Goal: Transaction & Acquisition: Purchase product/service

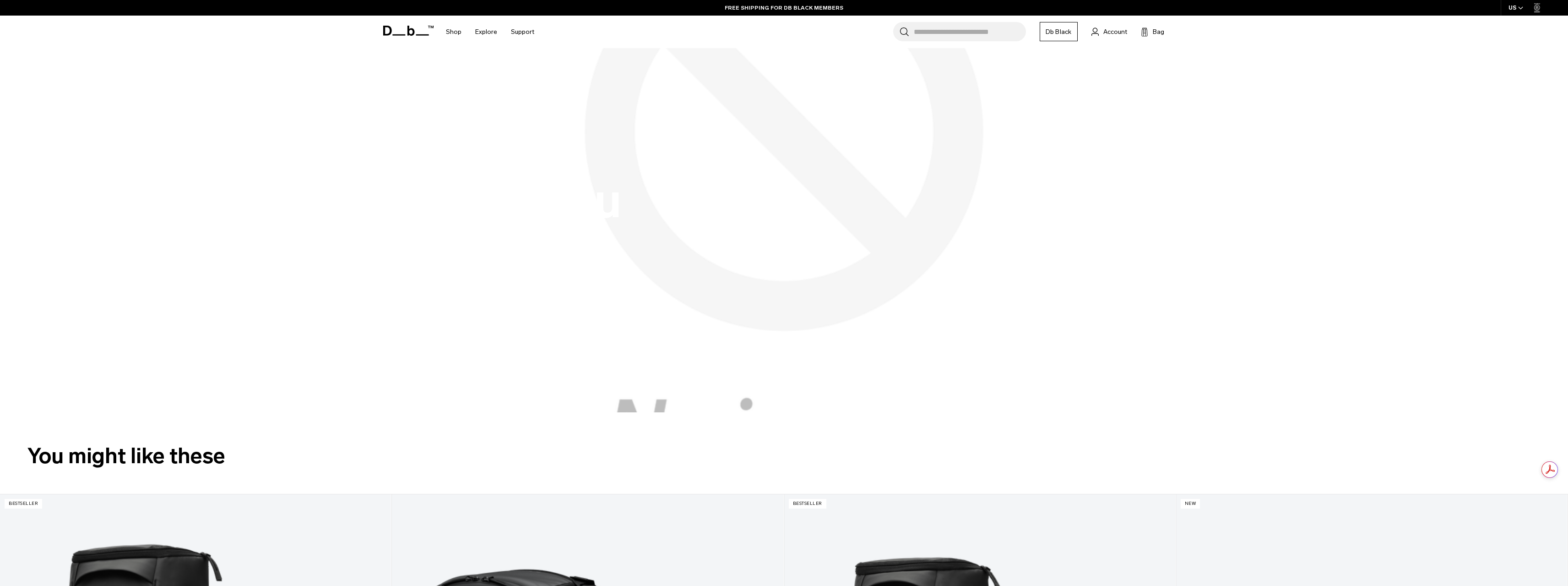
click at [1046, 34] on link "Db Black" at bounding box center [1059, 32] width 38 height 19
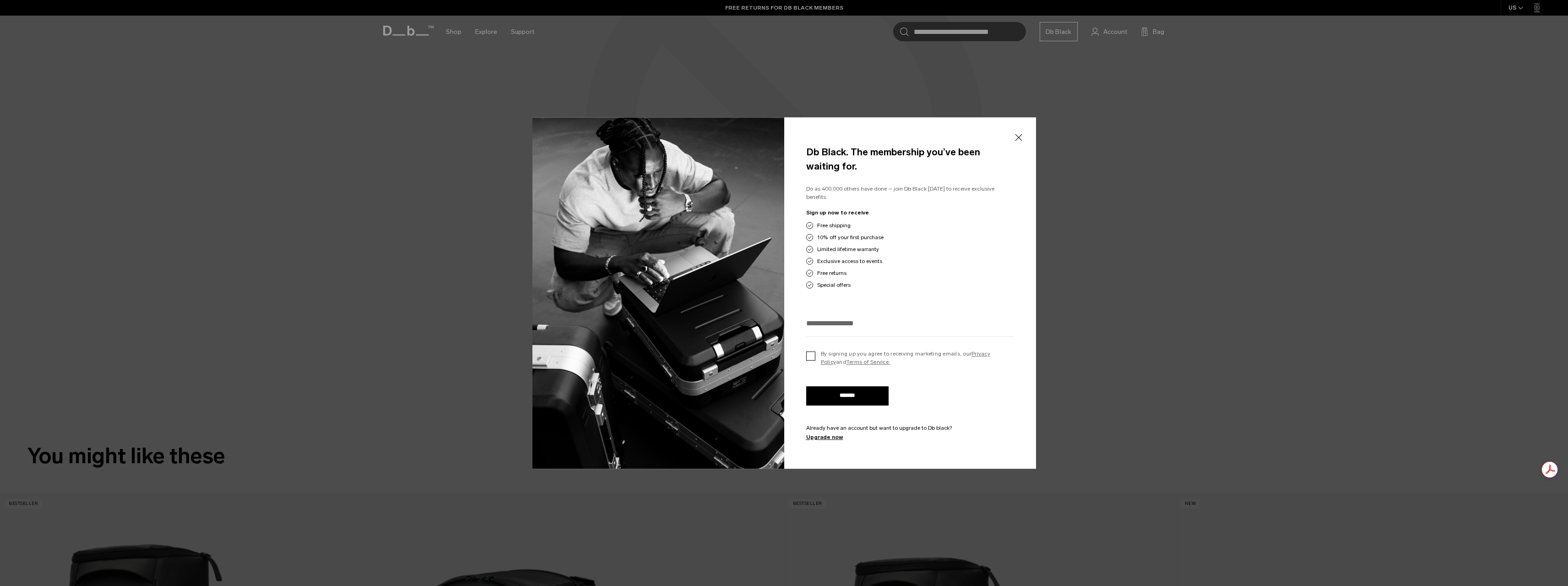
click at [814, 355] on label "By signing up you agree to receiving marketing emails, our Privacy Policy and T…" at bounding box center [909, 358] width 208 height 16
click at [814, 353] on label "By signing up you agree to receiving marketing emails, our Privacy Policy and T…" at bounding box center [909, 358] width 208 height 16
click at [833, 319] on input "email" at bounding box center [909, 323] width 208 height 15
type input "**********"
click at [860, 387] on input "*******" at bounding box center [847, 396] width 82 height 19
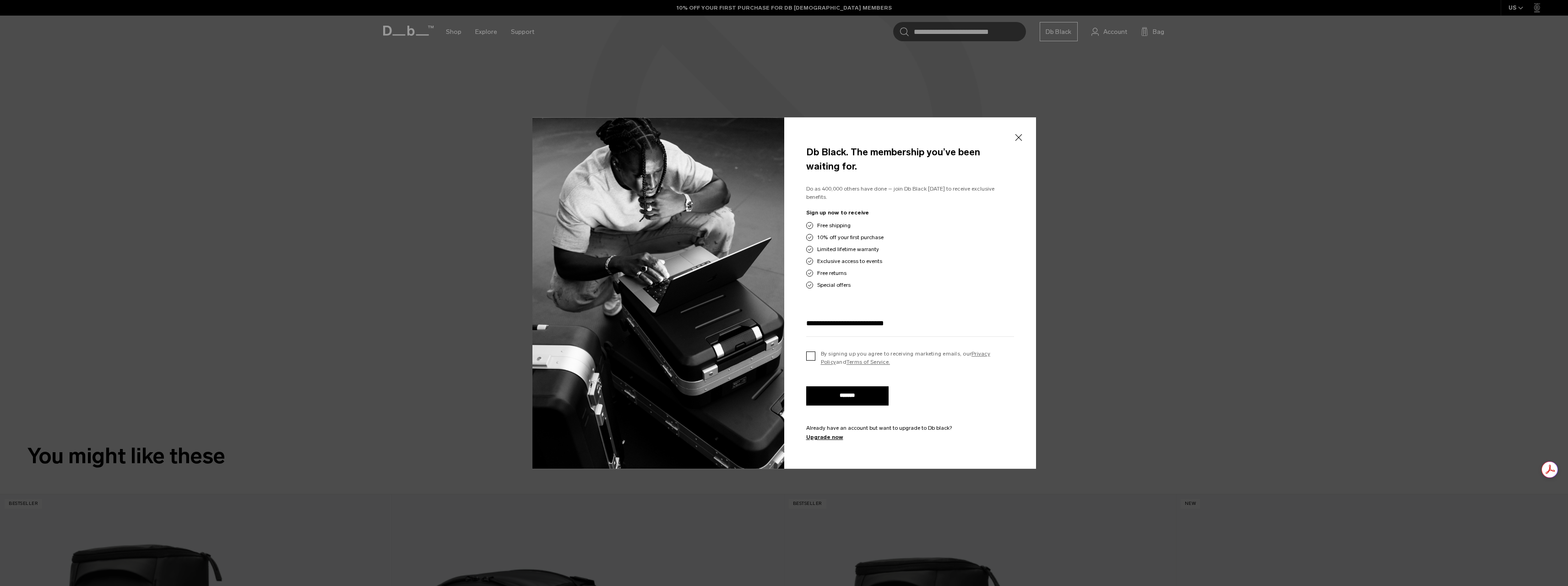
click at [816, 351] on label "By signing up you agree to receiving marketing emails, our Privacy Policy and T…" at bounding box center [909, 358] width 208 height 16
click at [847, 394] on input "*******" at bounding box center [847, 396] width 82 height 19
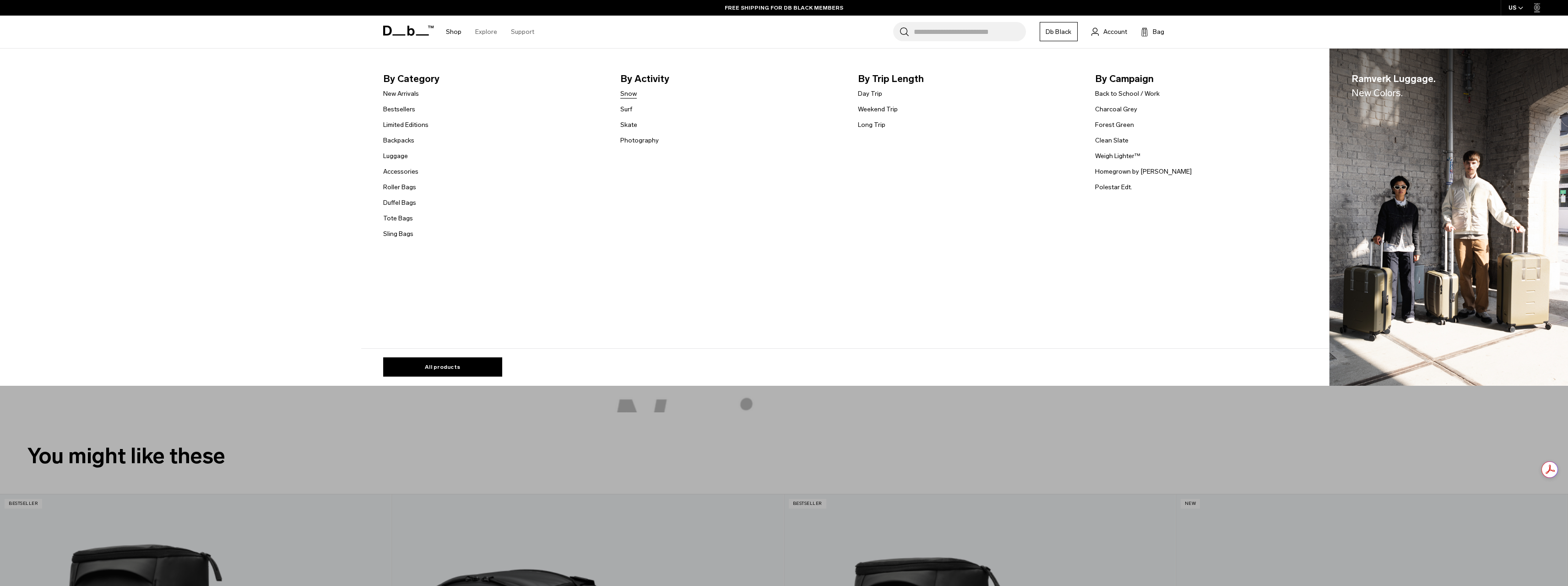
click at [630, 94] on link "Snow" at bounding box center [628, 94] width 16 height 10
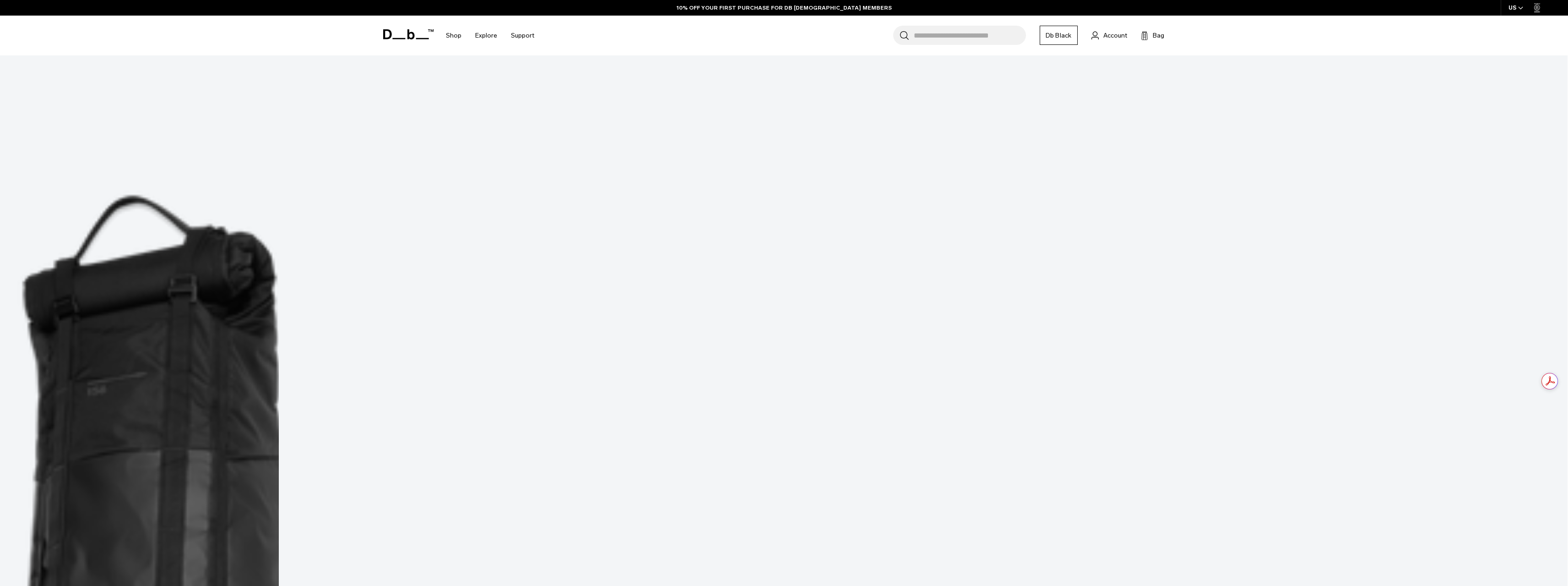
scroll to position [489, 0]
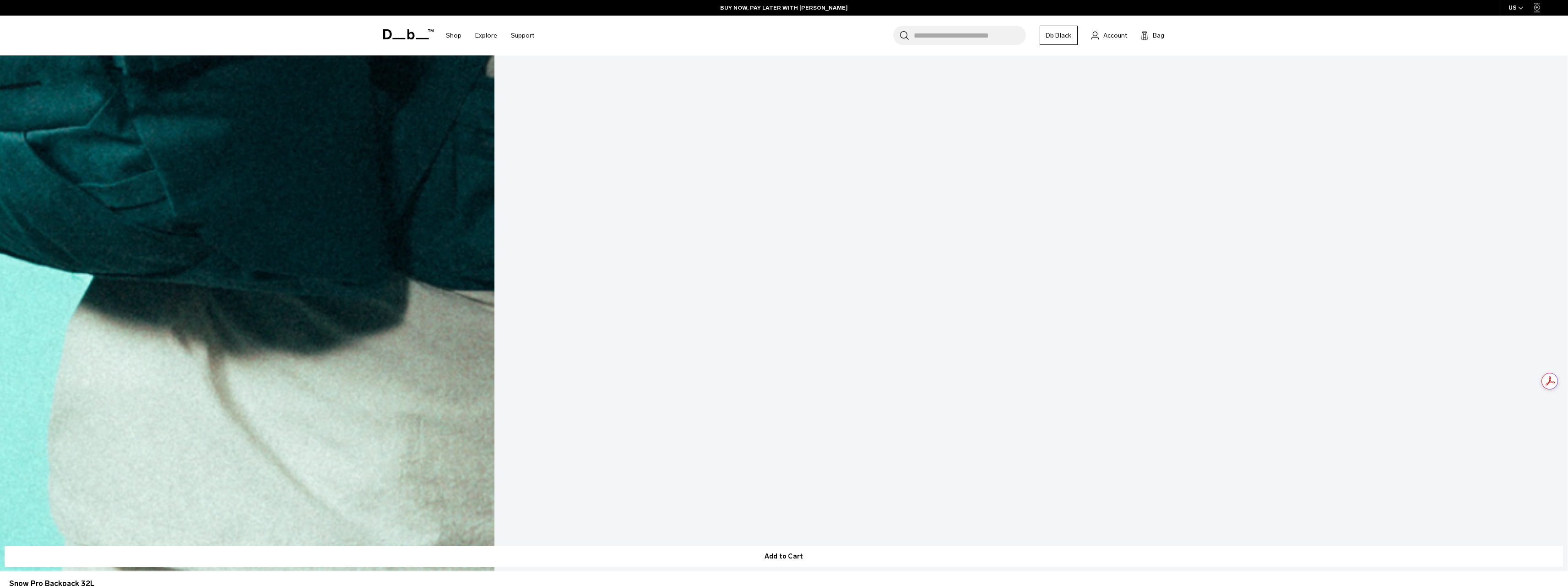
scroll to position [5009, 0]
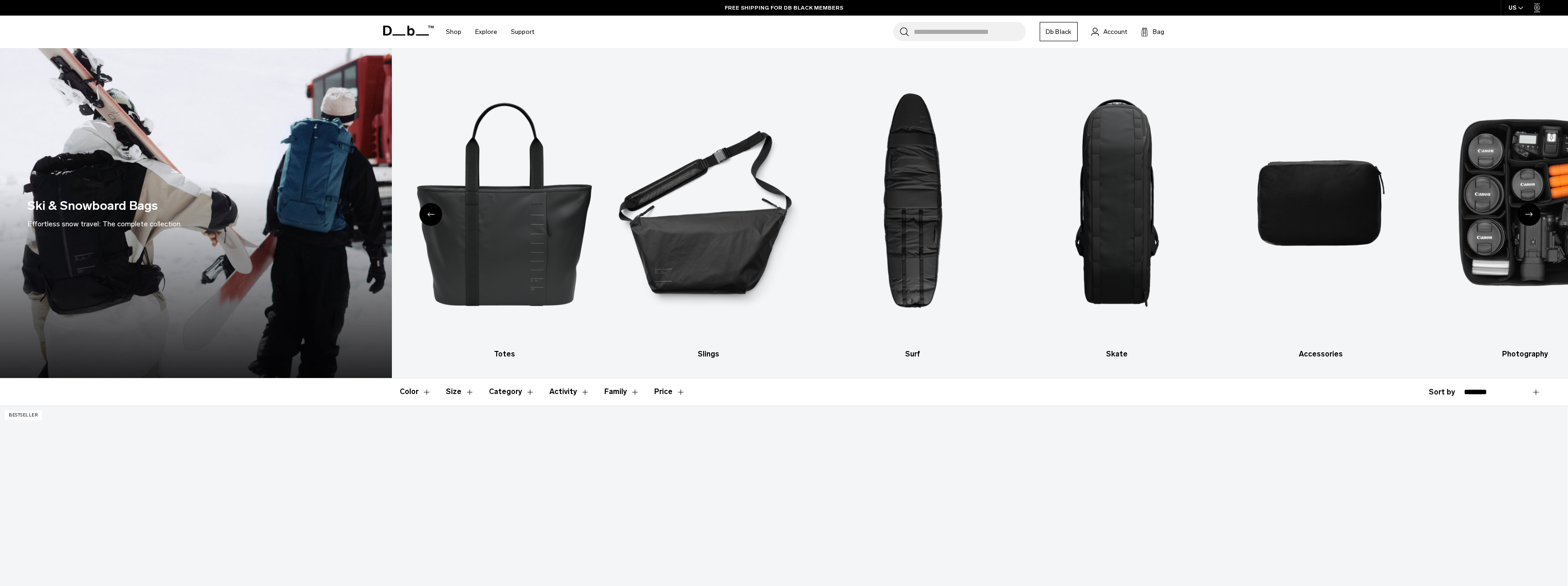
drag, startPoint x: 914, startPoint y: 475, endPoint x: 930, endPoint y: 208, distance: 267.5
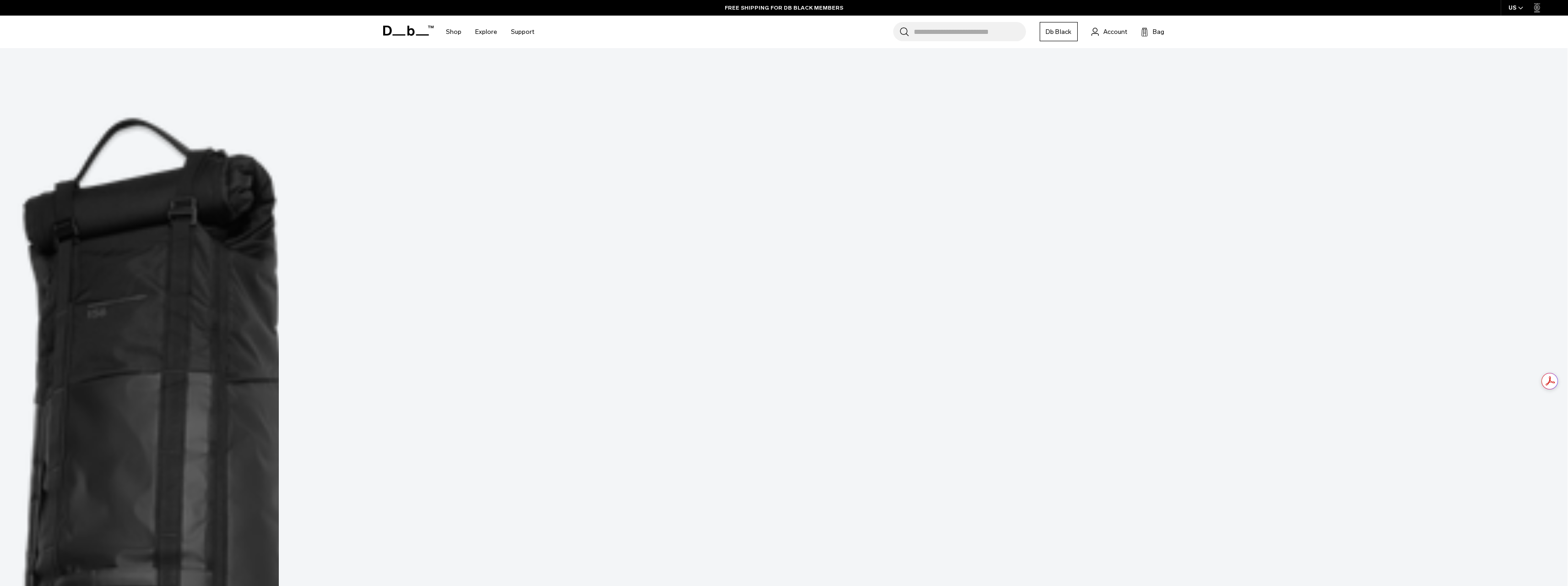
scroll to position [489, 0]
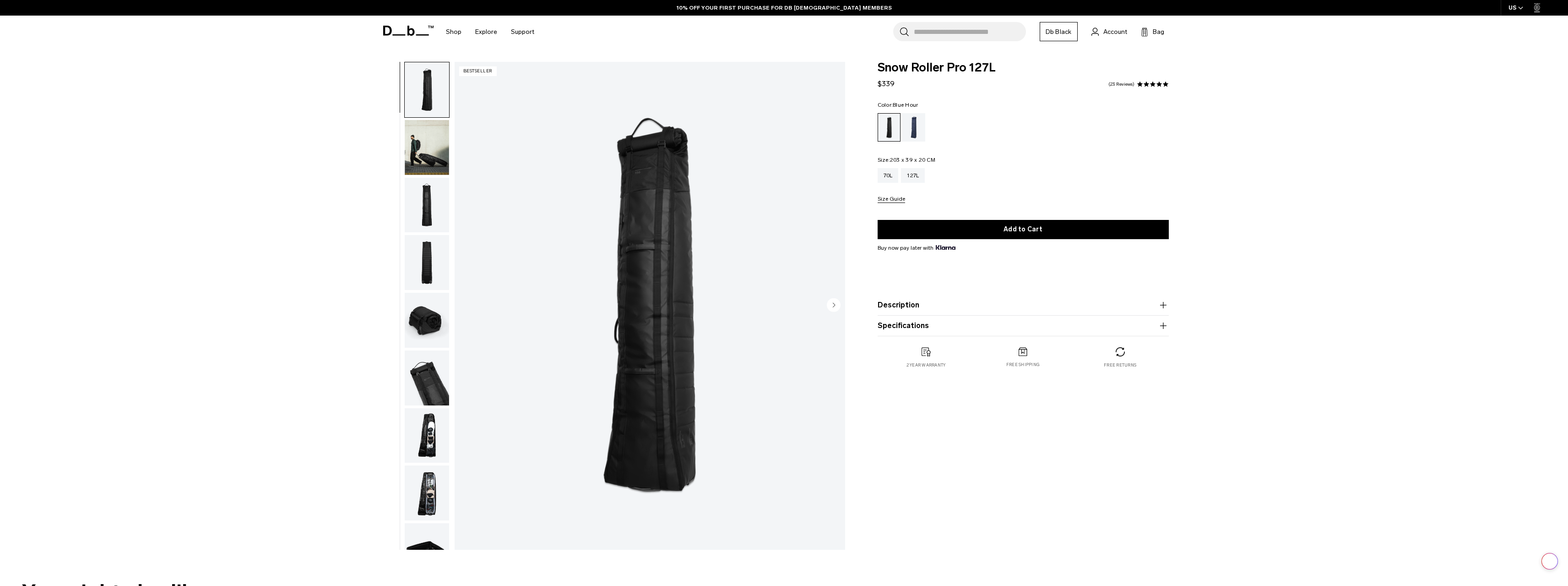
click at [917, 125] on div "Blue Hour" at bounding box center [914, 127] width 23 height 29
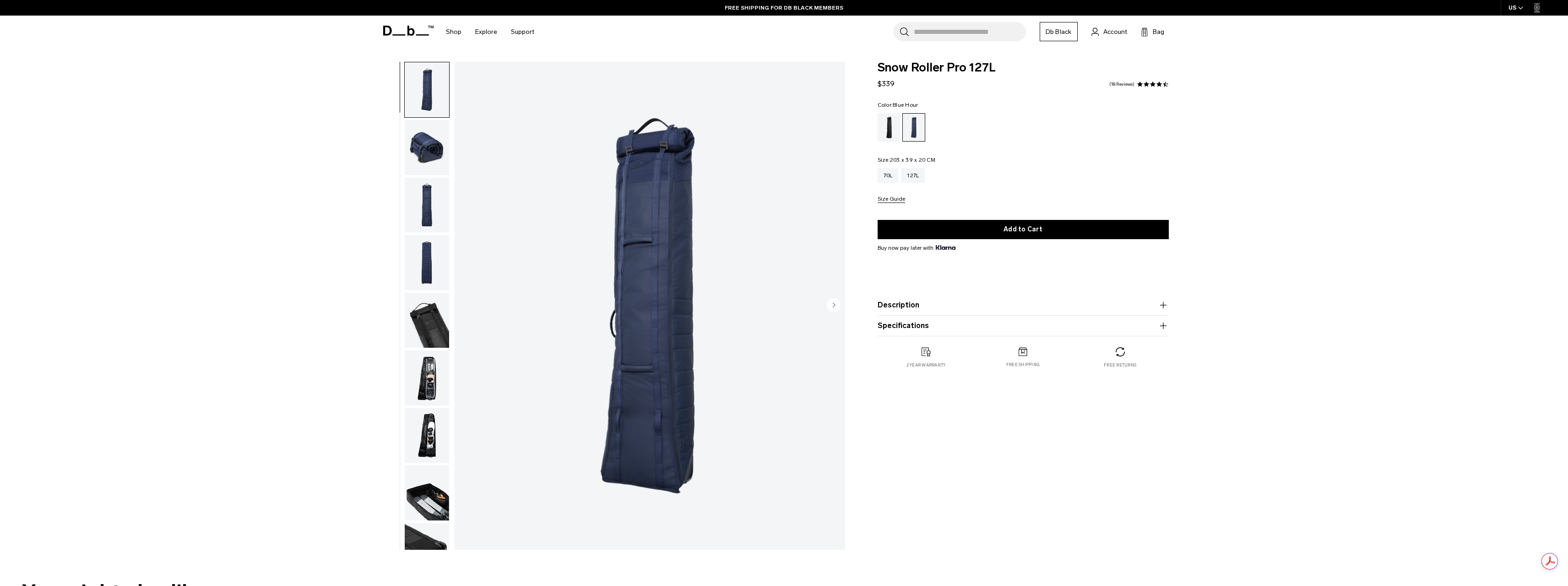
click at [911, 302] on button "Description" at bounding box center [1023, 305] width 291 height 11
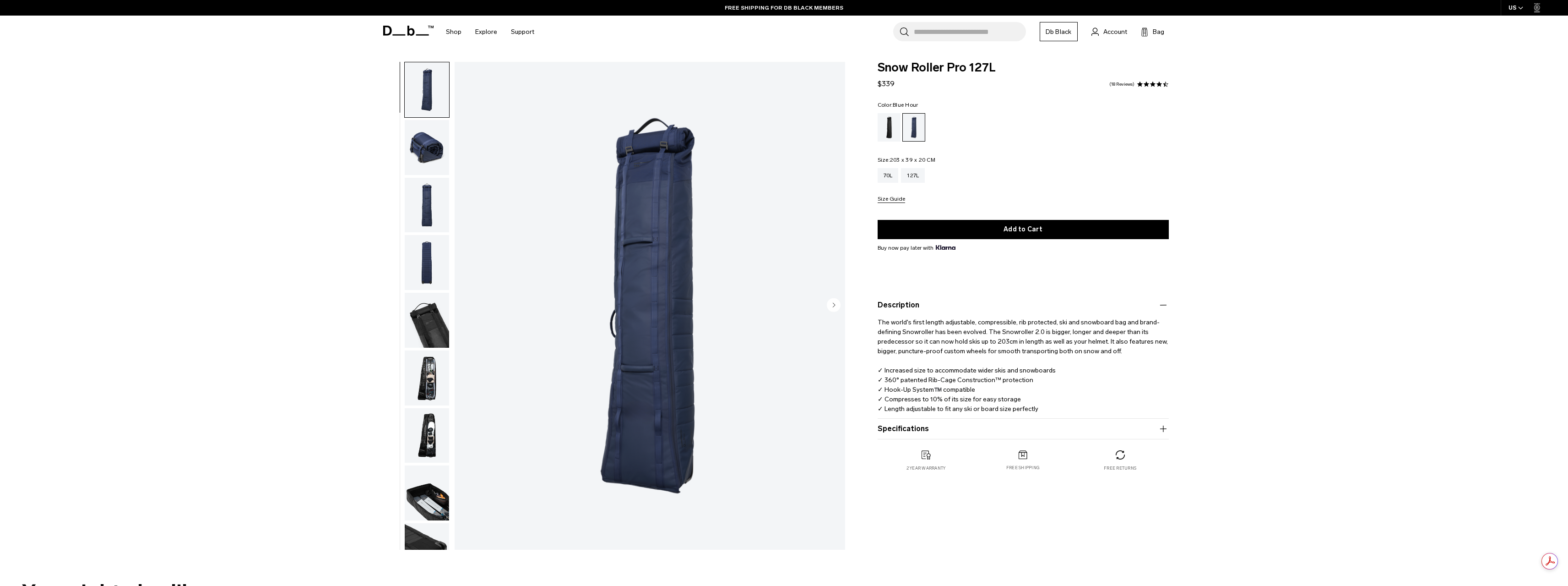
click at [894, 202] on button "Size Guide" at bounding box center [891, 199] width 27 height 7
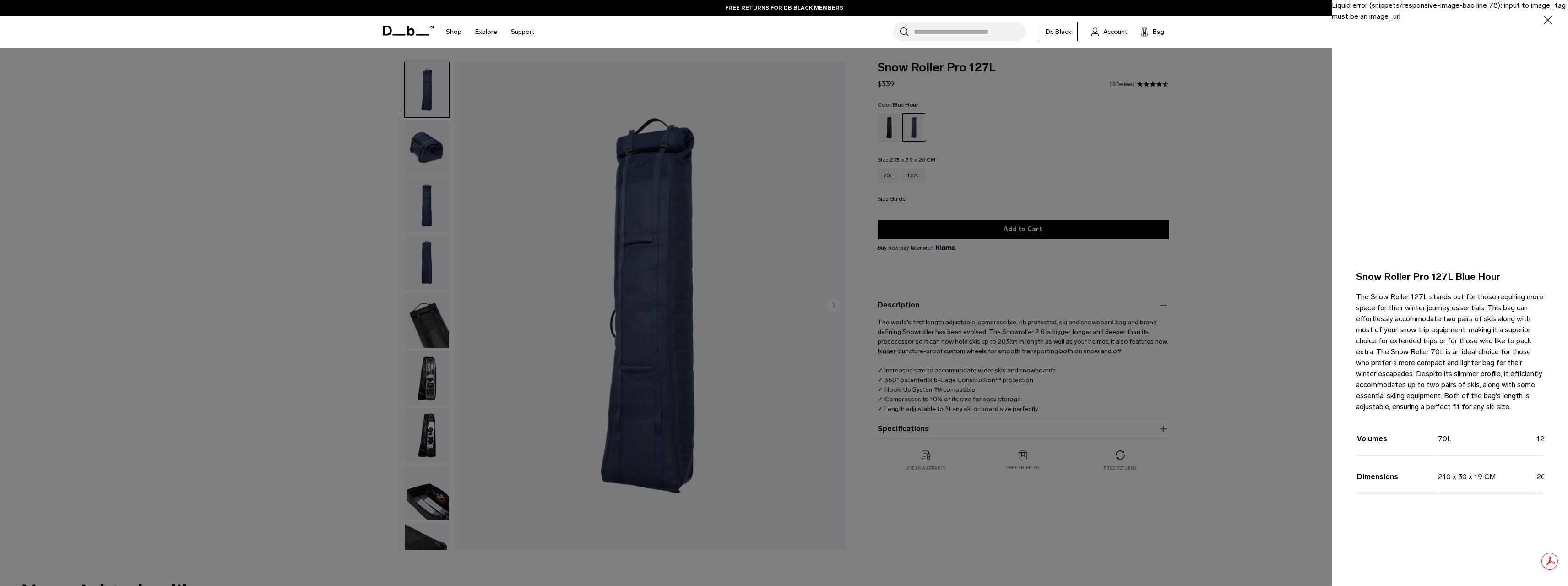
click at [1297, 278] on div at bounding box center [784, 293] width 1568 height 586
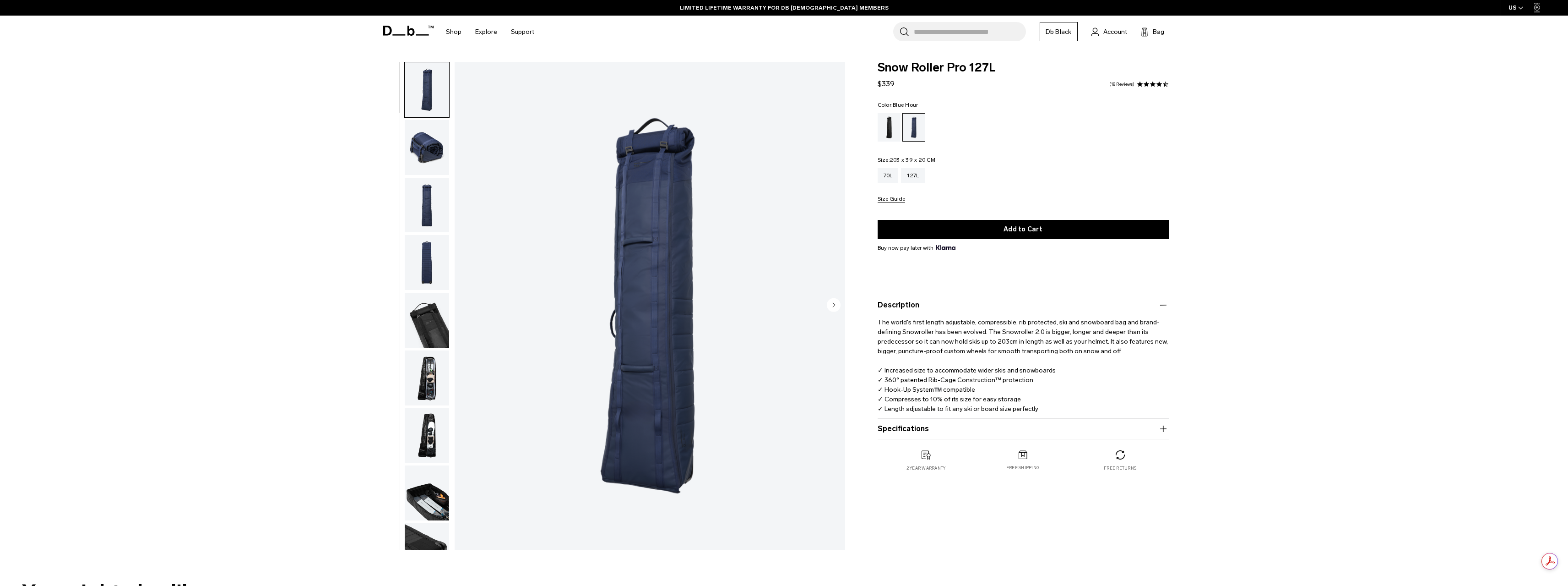
click at [1054, 424] on button "Specifications" at bounding box center [1023, 429] width 291 height 11
click at [421, 499] on img "button" at bounding box center [427, 493] width 44 height 55
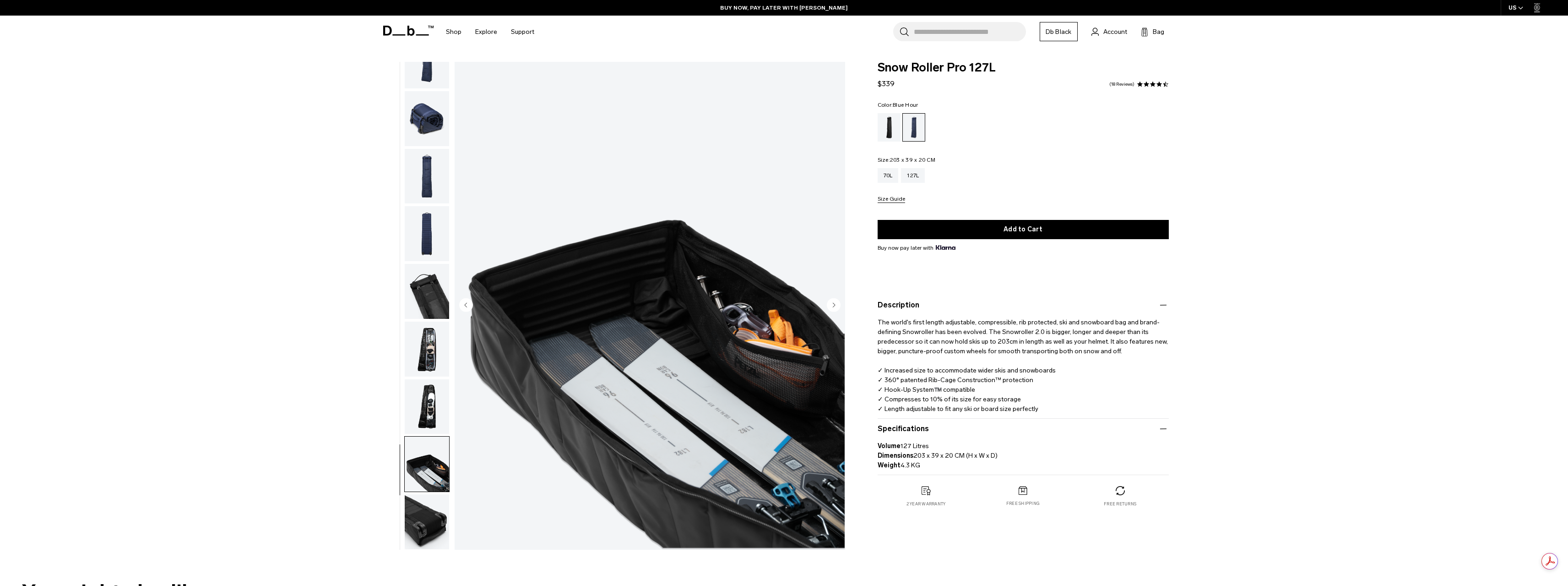
click at [431, 445] on img "button" at bounding box center [427, 464] width 44 height 55
click at [432, 414] on img "button" at bounding box center [427, 407] width 44 height 55
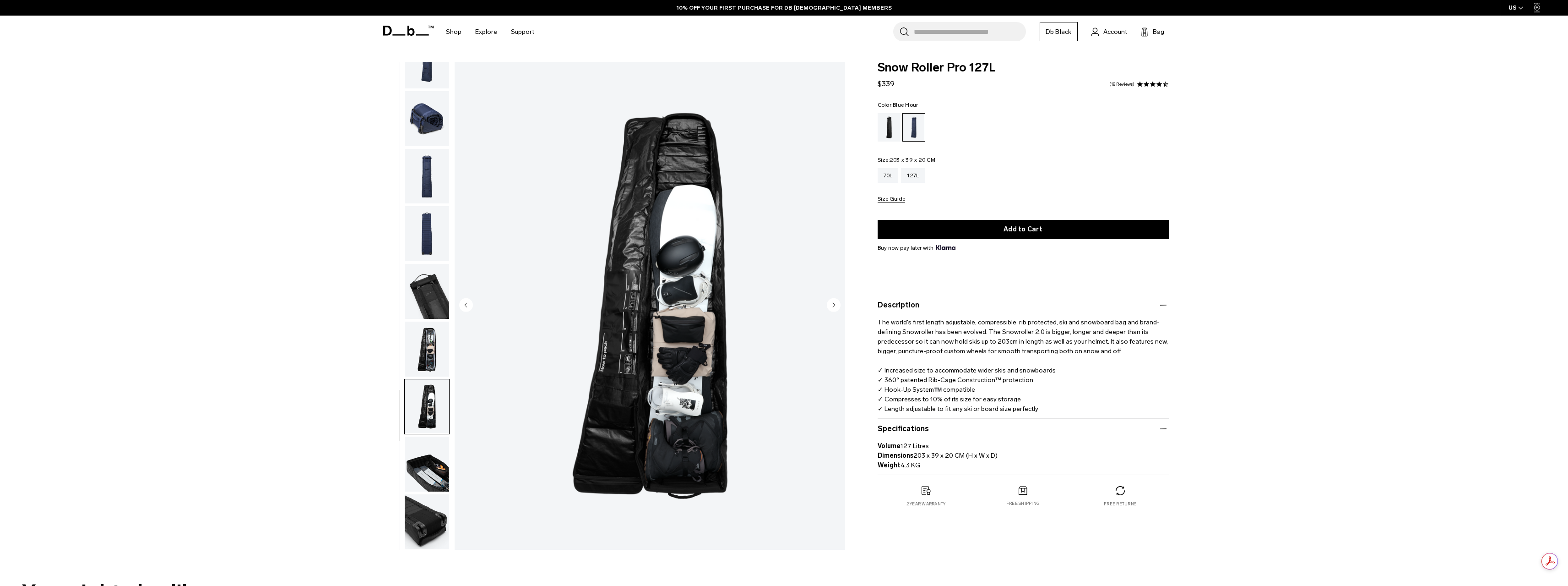
click at [427, 356] on img "button" at bounding box center [427, 349] width 44 height 55
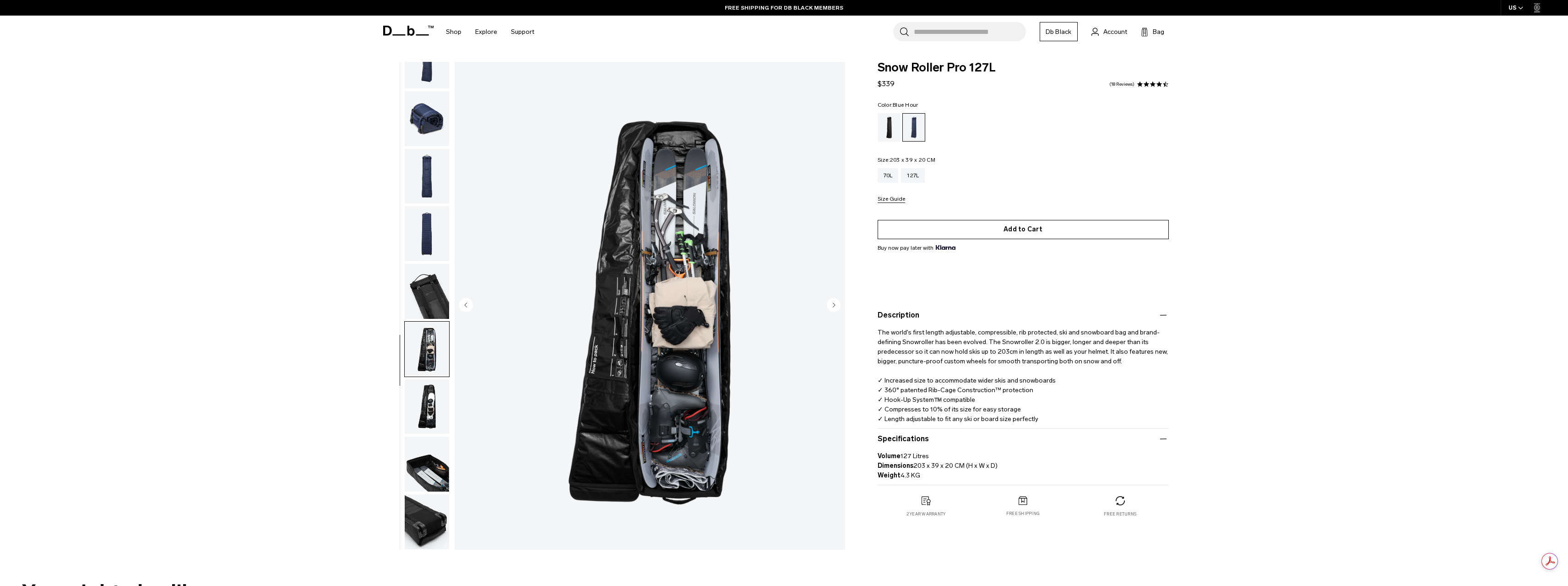
click at [1024, 230] on button "Add to Cart" at bounding box center [1023, 230] width 291 height 19
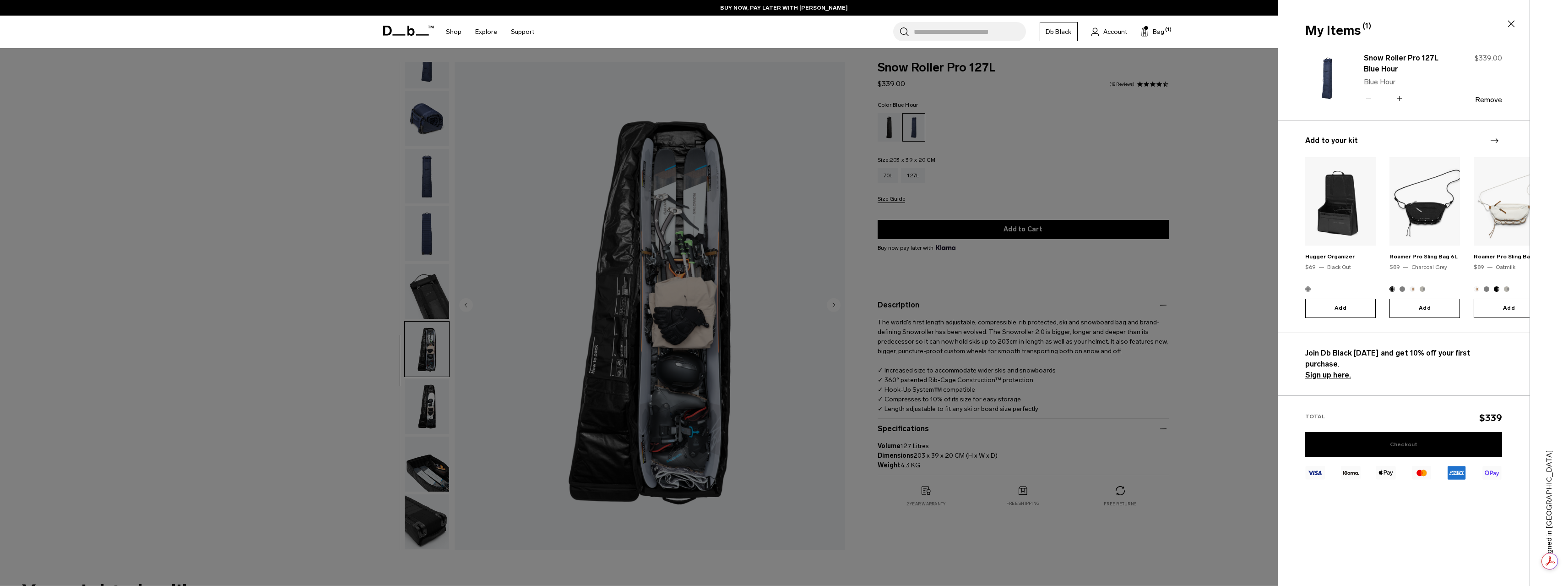
click at [1405, 432] on link "Checkout" at bounding box center [1403, 444] width 197 height 25
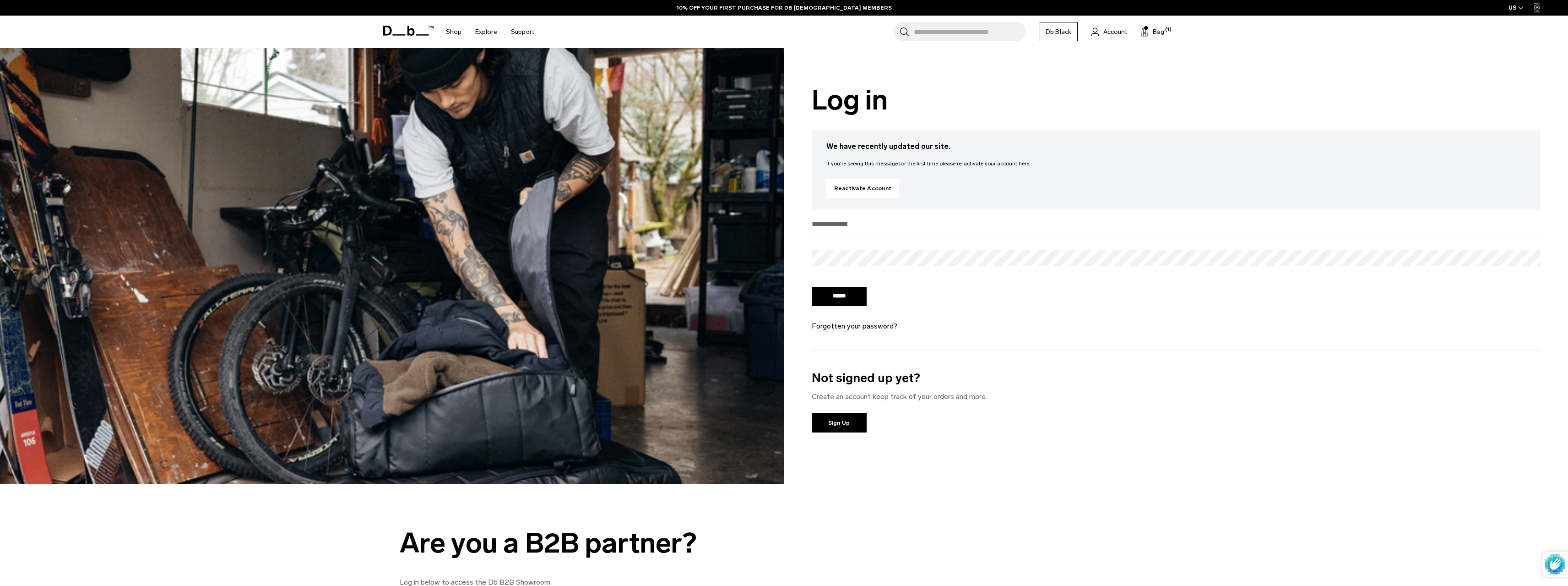
click at [873, 233] on div at bounding box center [1177, 227] width 729 height 21
click at [855, 227] on input "email" at bounding box center [1177, 224] width 729 height 15
type input "**********"
click at [861, 263] on body "Skip to content BUY NOW, PAY LATER WITH KLARNA 10% OFF YOUR FIRST PURCHASE FOR …" at bounding box center [784, 293] width 1568 height 586
